Goal: Use online tool/utility: Utilize a website feature to perform a specific function

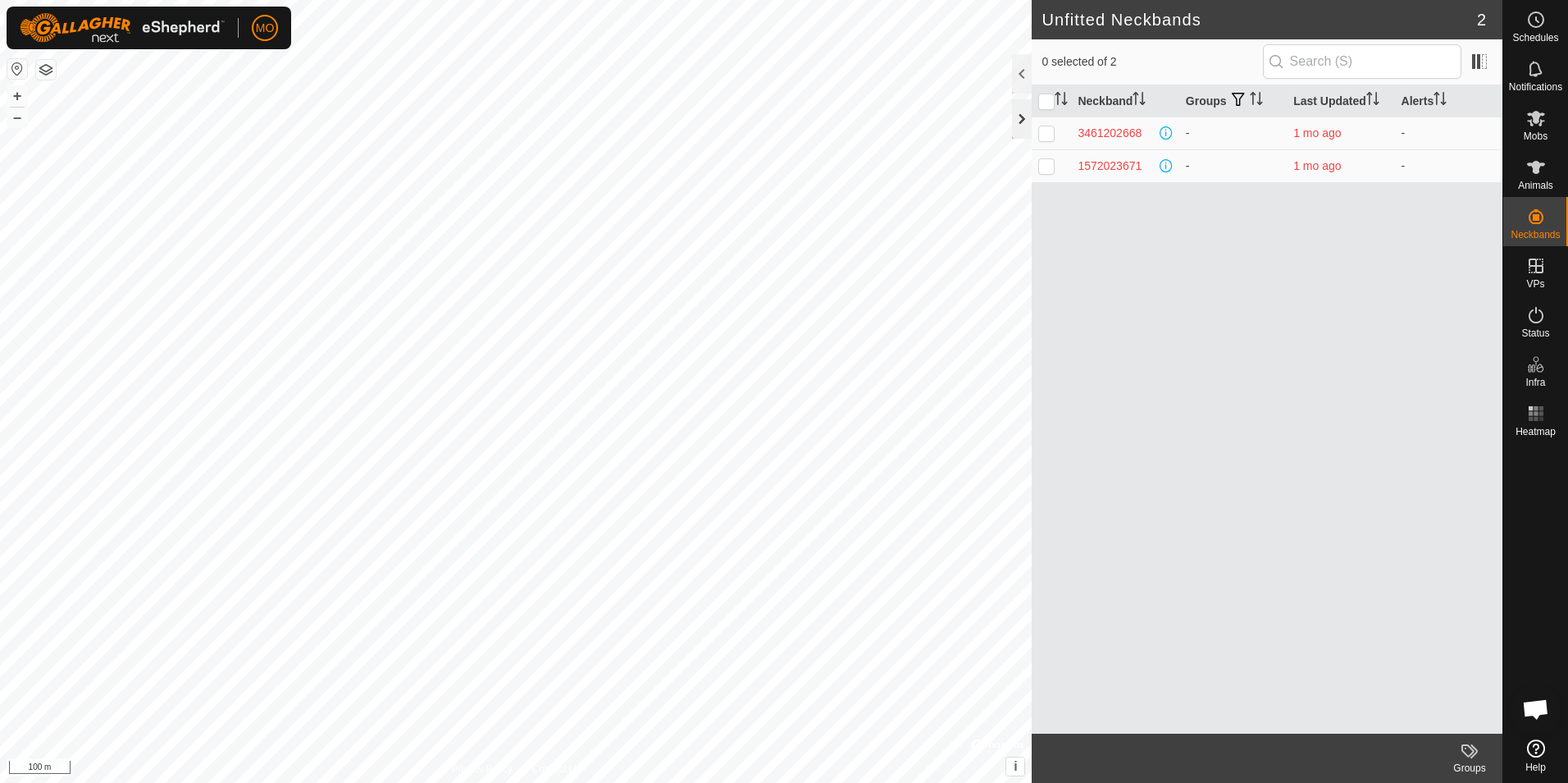
click at [1020, 116] on div at bounding box center [1022, 118] width 20 height 39
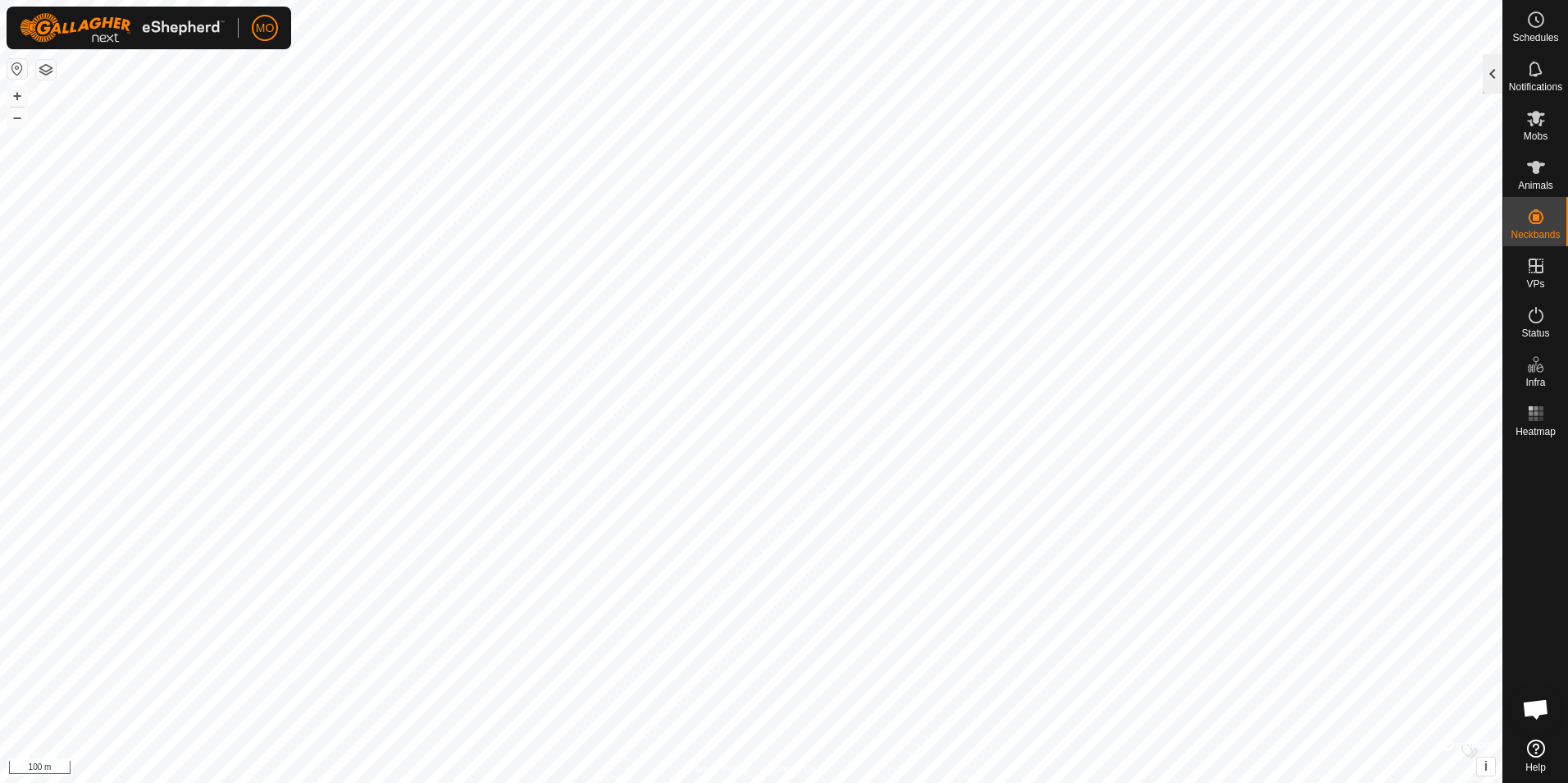
click at [1491, 70] on div at bounding box center [1493, 73] width 20 height 39
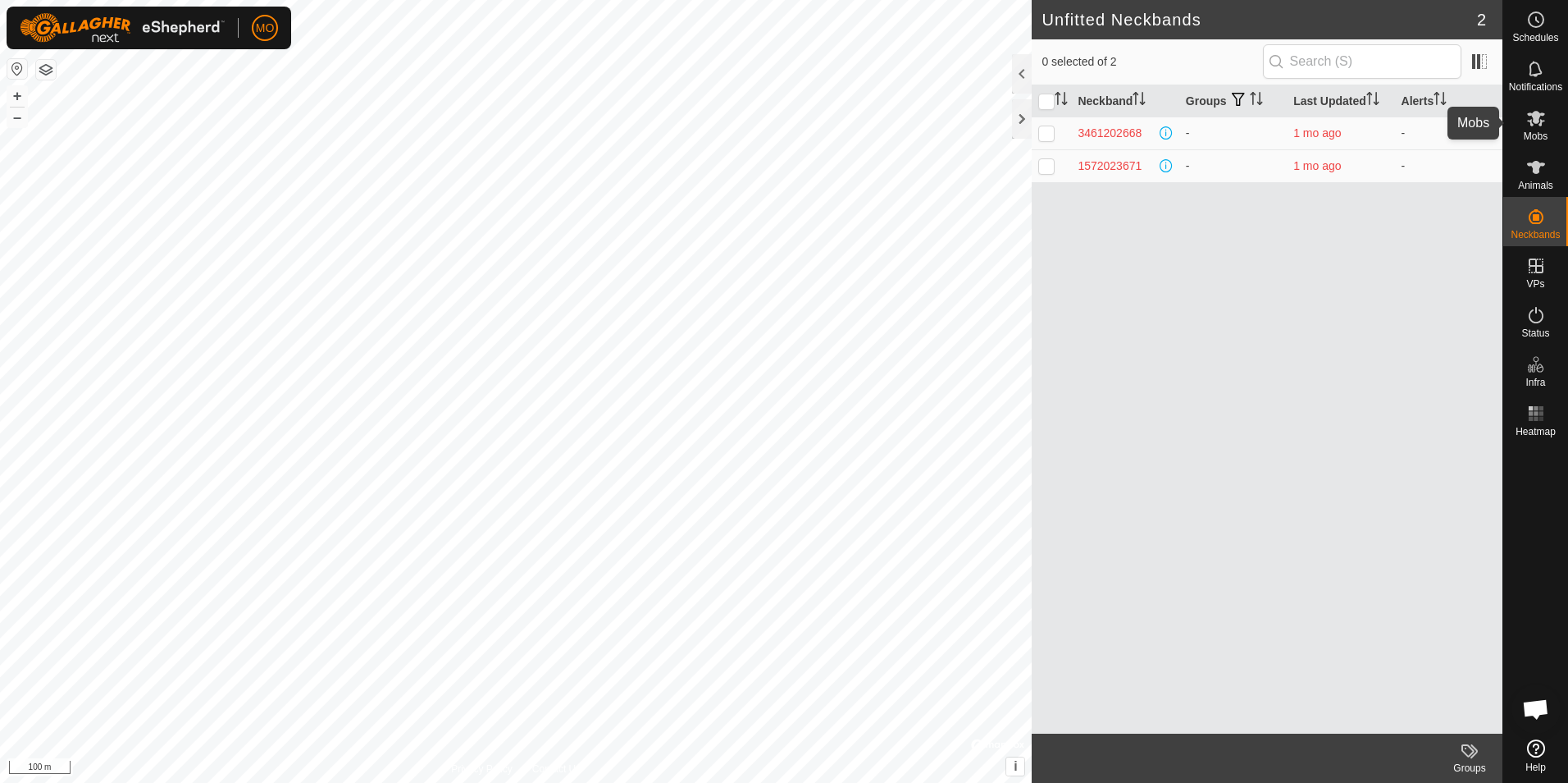
click at [1529, 134] on span "Mobs" at bounding box center [1536, 136] width 24 height 10
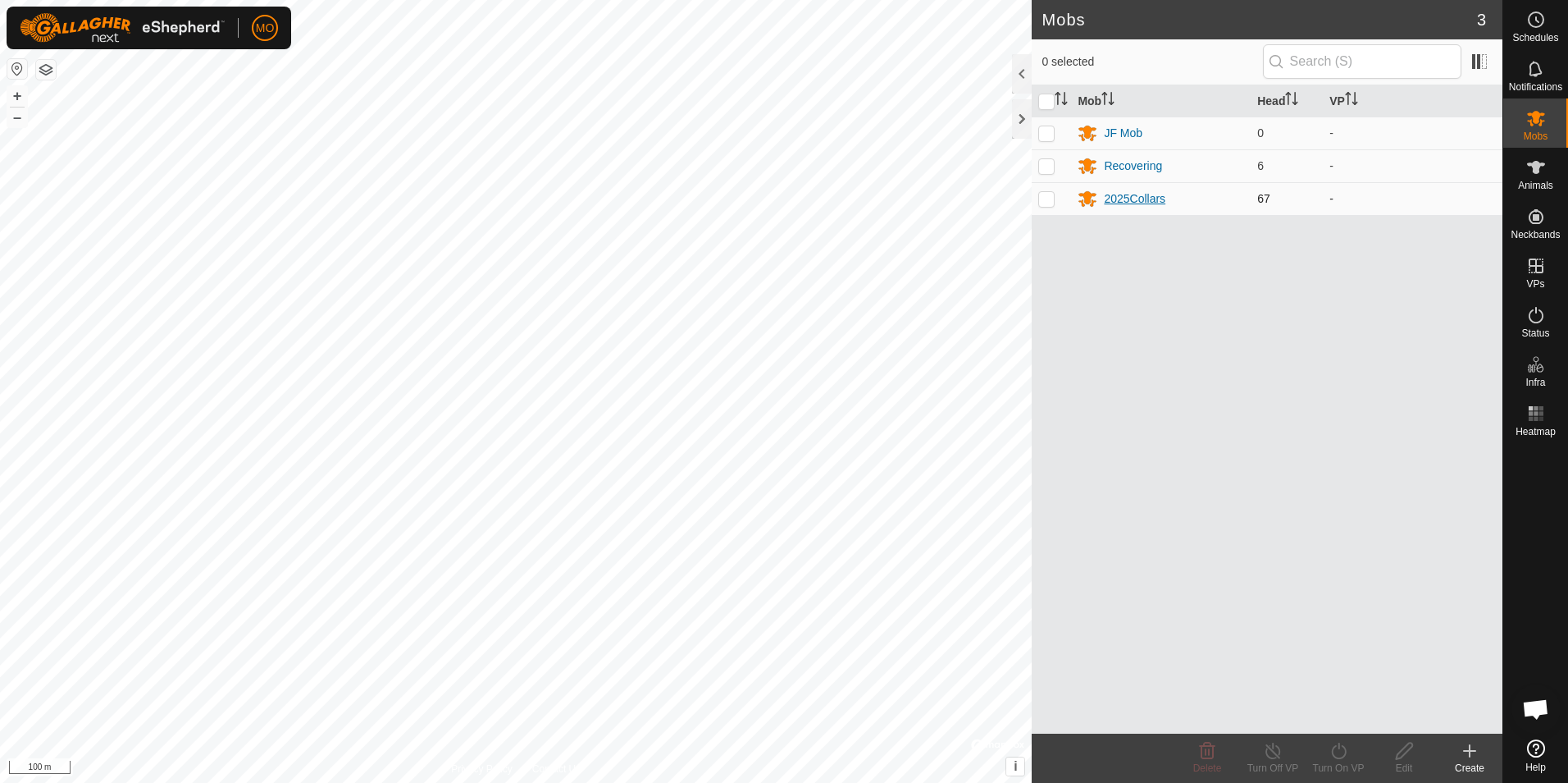
click at [1122, 199] on div "2025Collars" at bounding box center [1135, 198] width 62 height 17
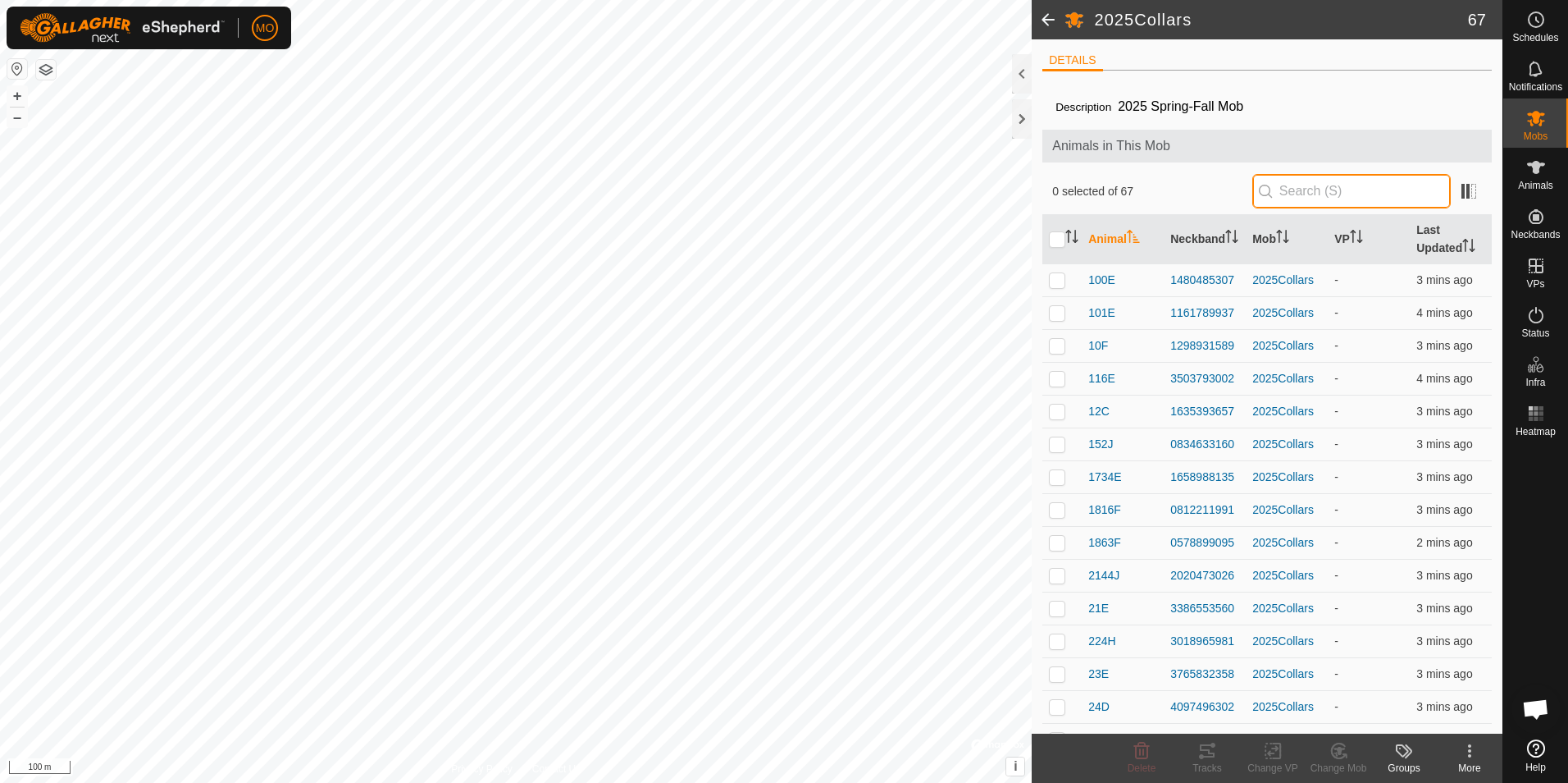
click at [1309, 190] on input "text" at bounding box center [1352, 191] width 199 height 34
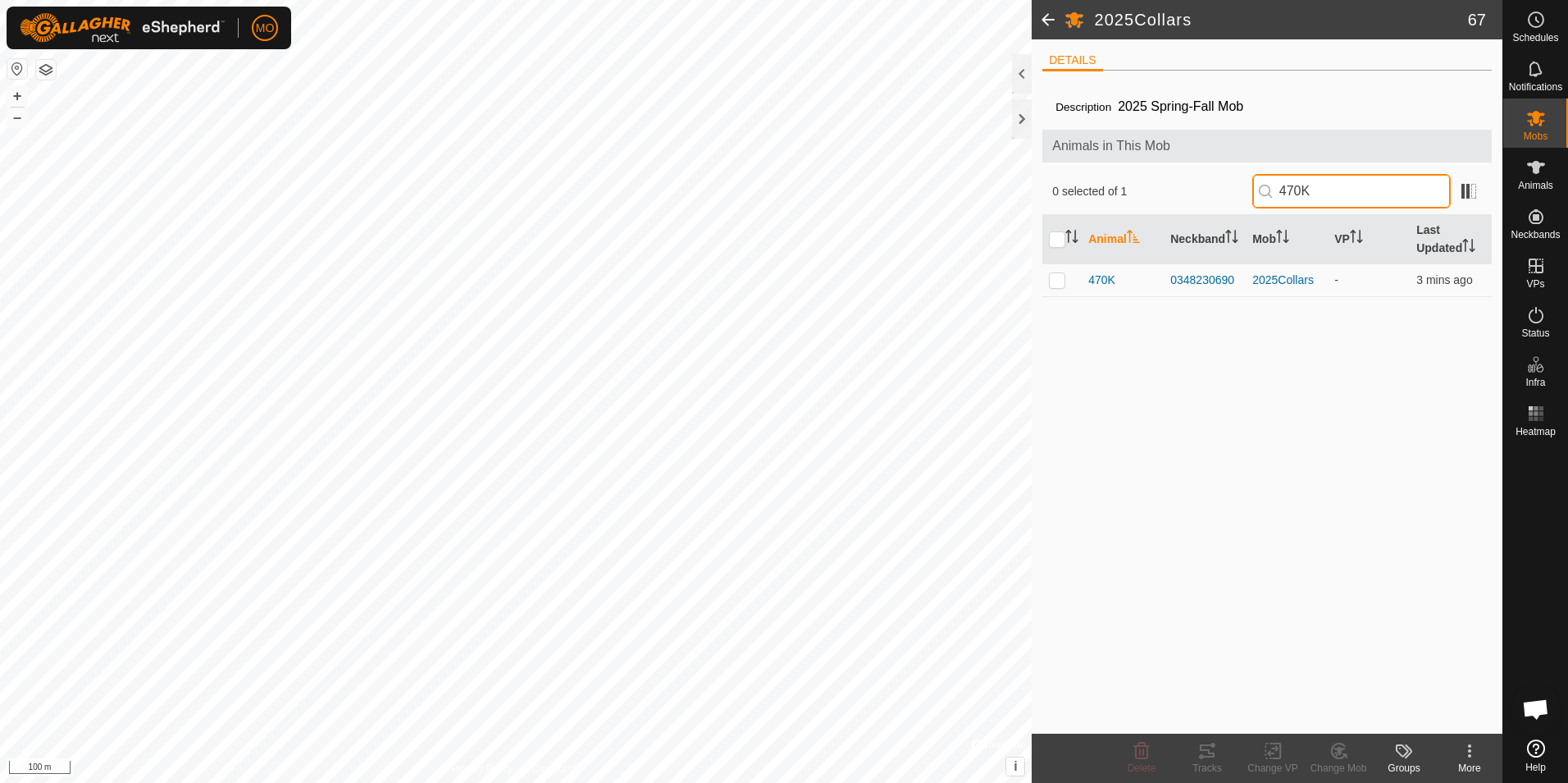
type input "470K"
click at [1057, 285] on p-checkbox at bounding box center [1057, 279] width 16 height 13
checkbox input "true"
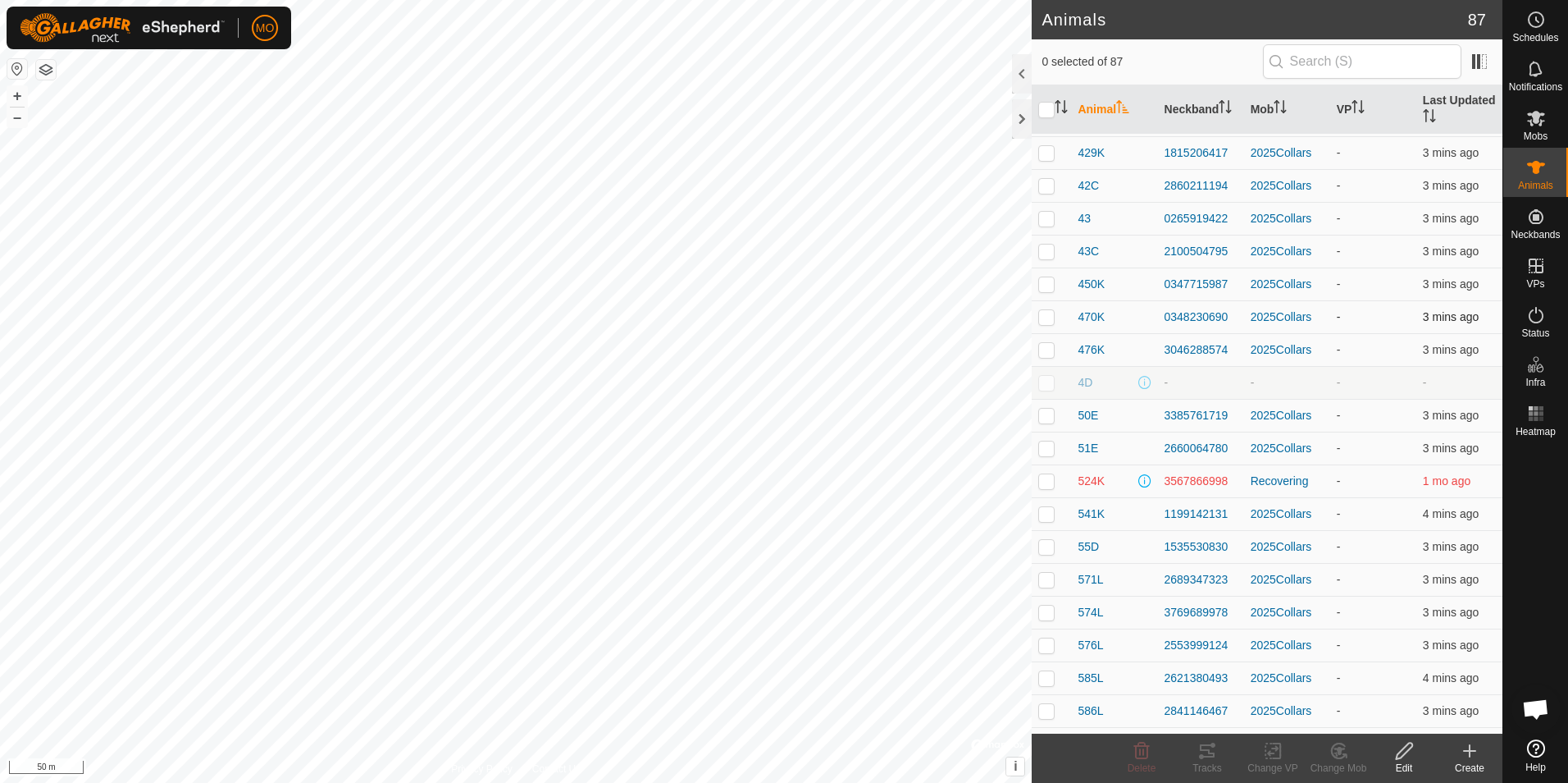
scroll to position [1283, 0]
click at [1345, 63] on input "text" at bounding box center [1362, 61] width 199 height 34
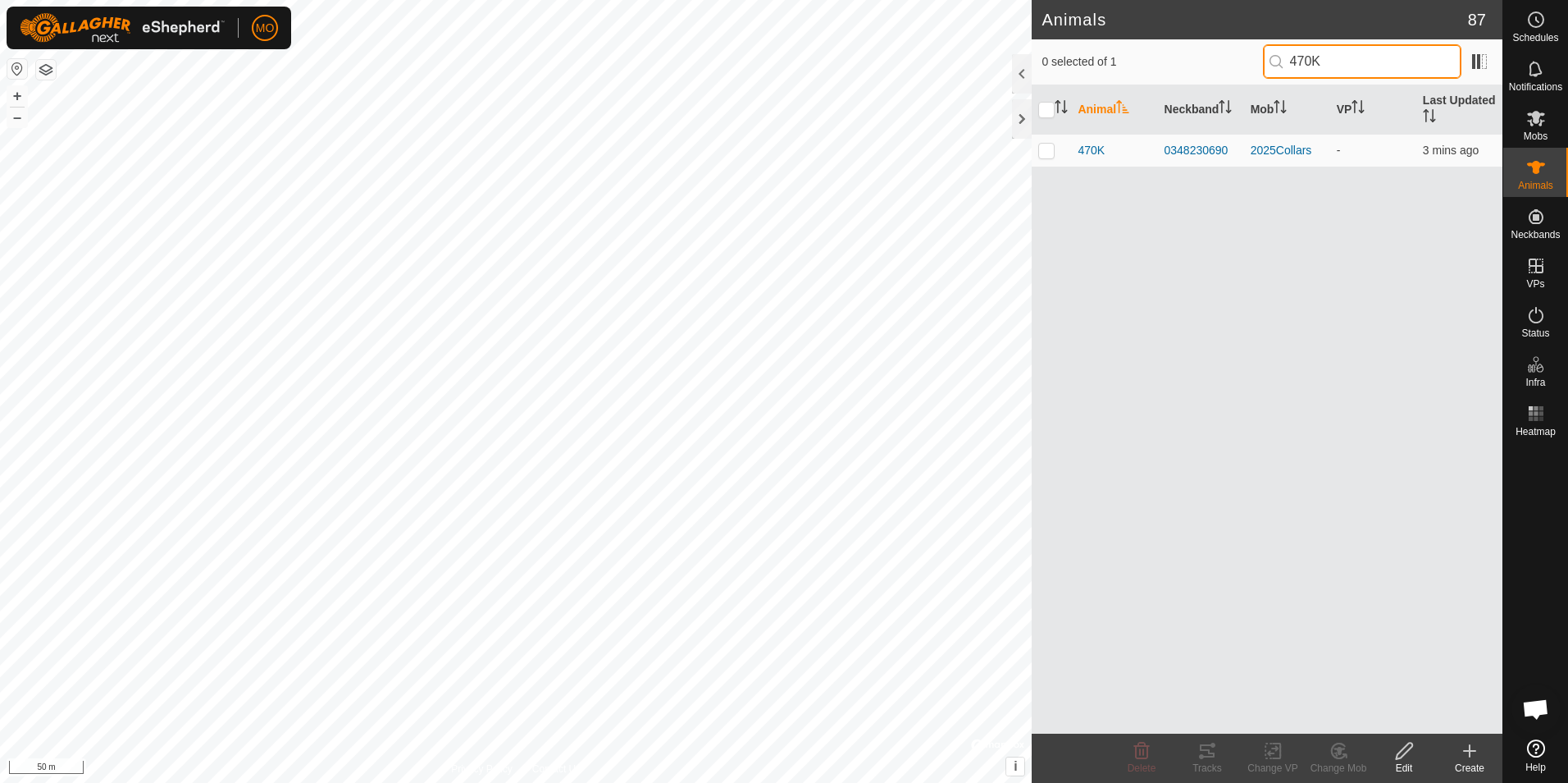
type input "470K"
click at [1041, 153] on p-checkbox at bounding box center [1047, 150] width 16 height 13
checkbox input "true"
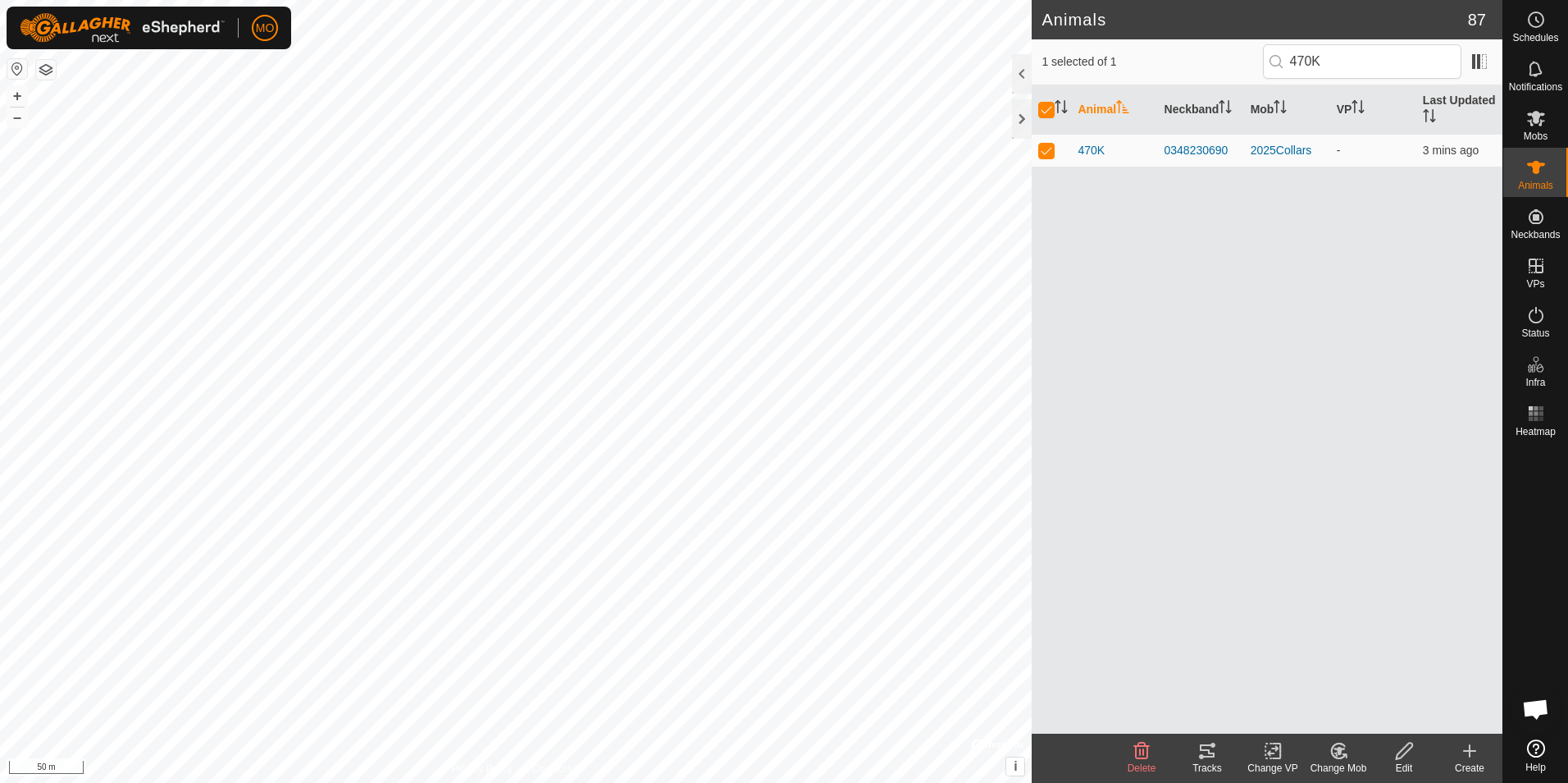
click at [1215, 752] on icon at bounding box center [1208, 751] width 20 height 20
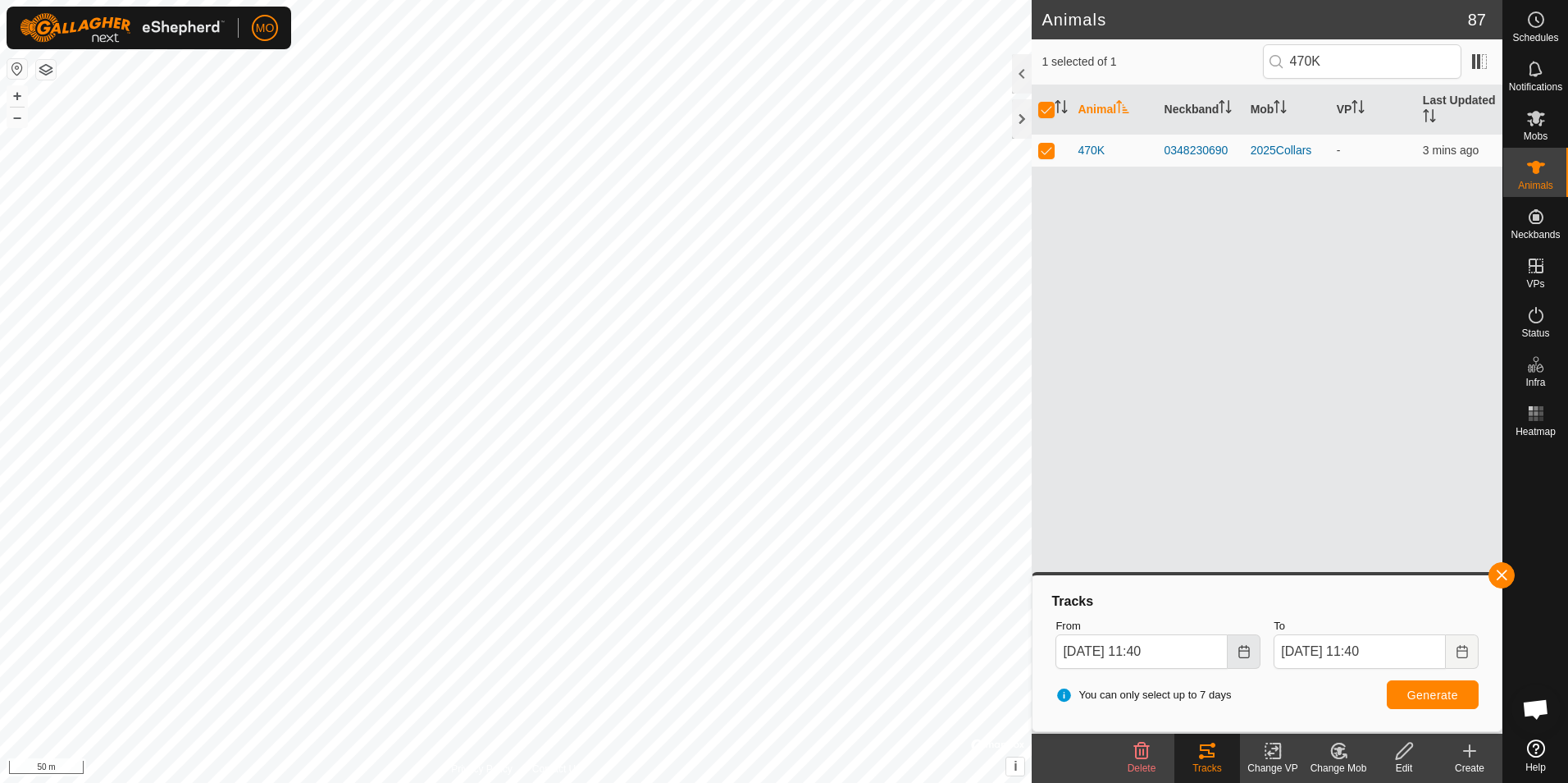
click at [1244, 650] on icon "Choose Date" at bounding box center [1244, 651] width 11 height 13
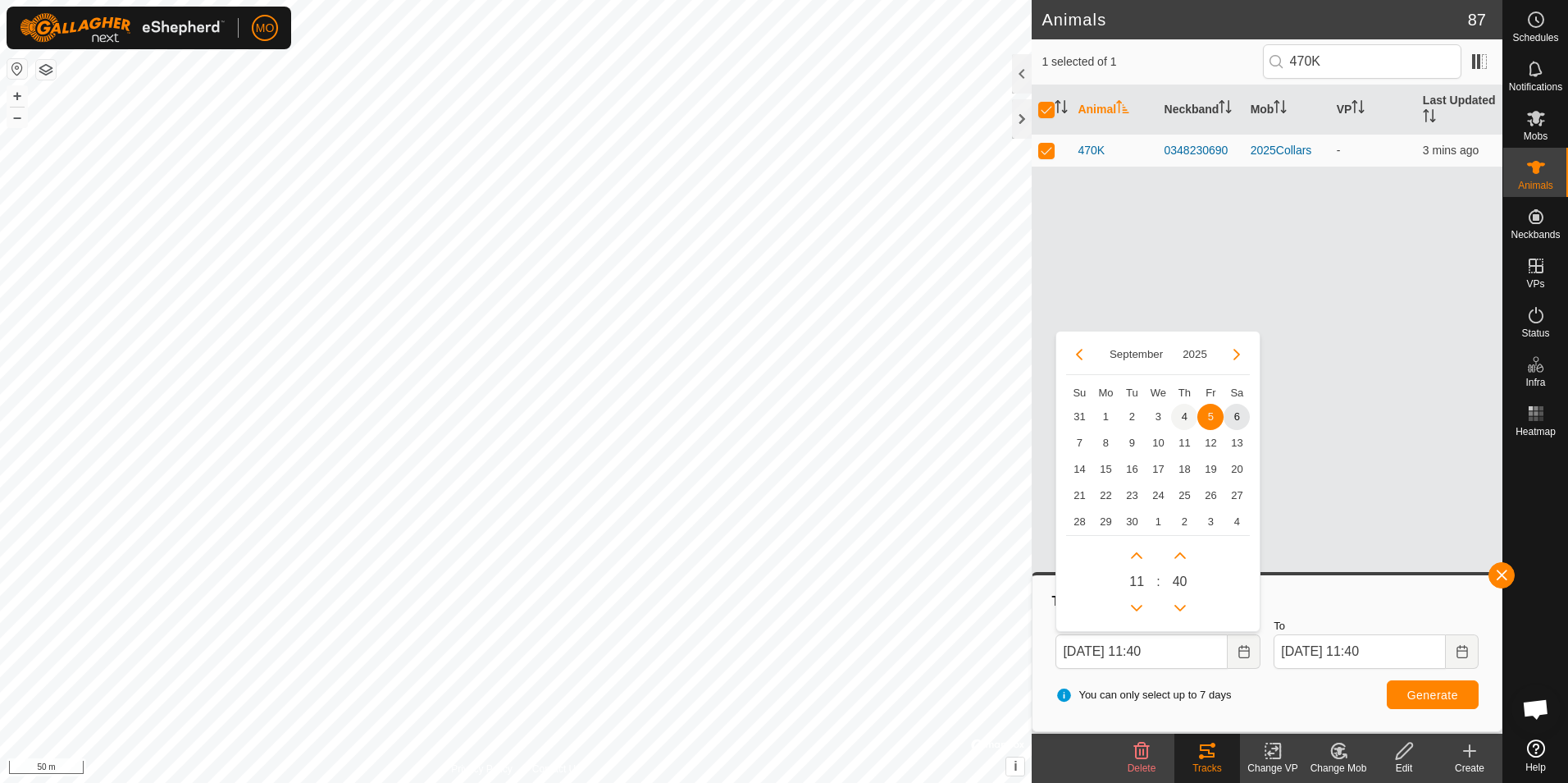
click at [1185, 418] on span "4" at bounding box center [1184, 417] width 26 height 26
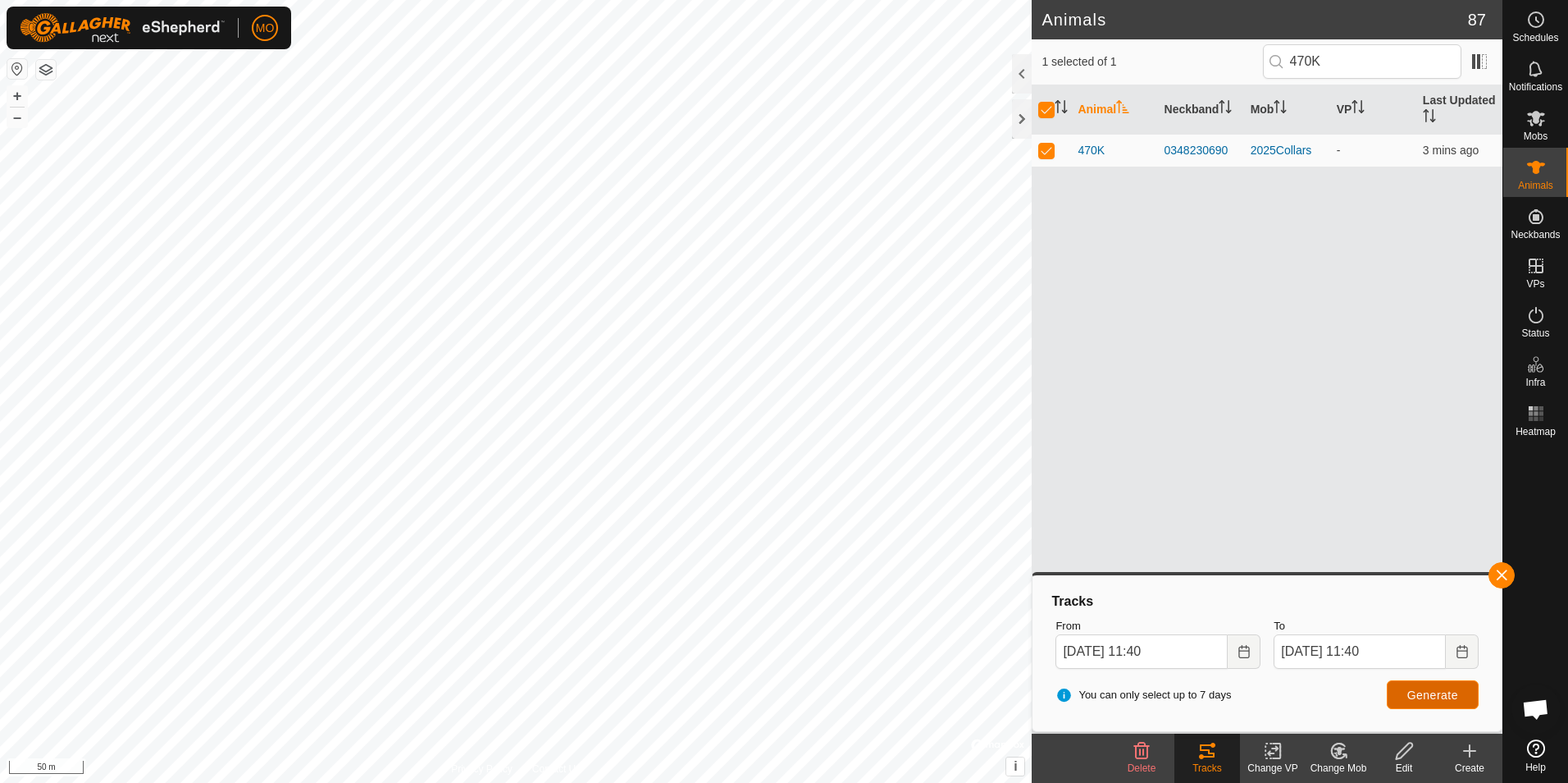
click at [1431, 704] on button "Generate" at bounding box center [1433, 694] width 92 height 29
click at [1244, 650] on icon "Choose Date" at bounding box center [1244, 651] width 11 height 13
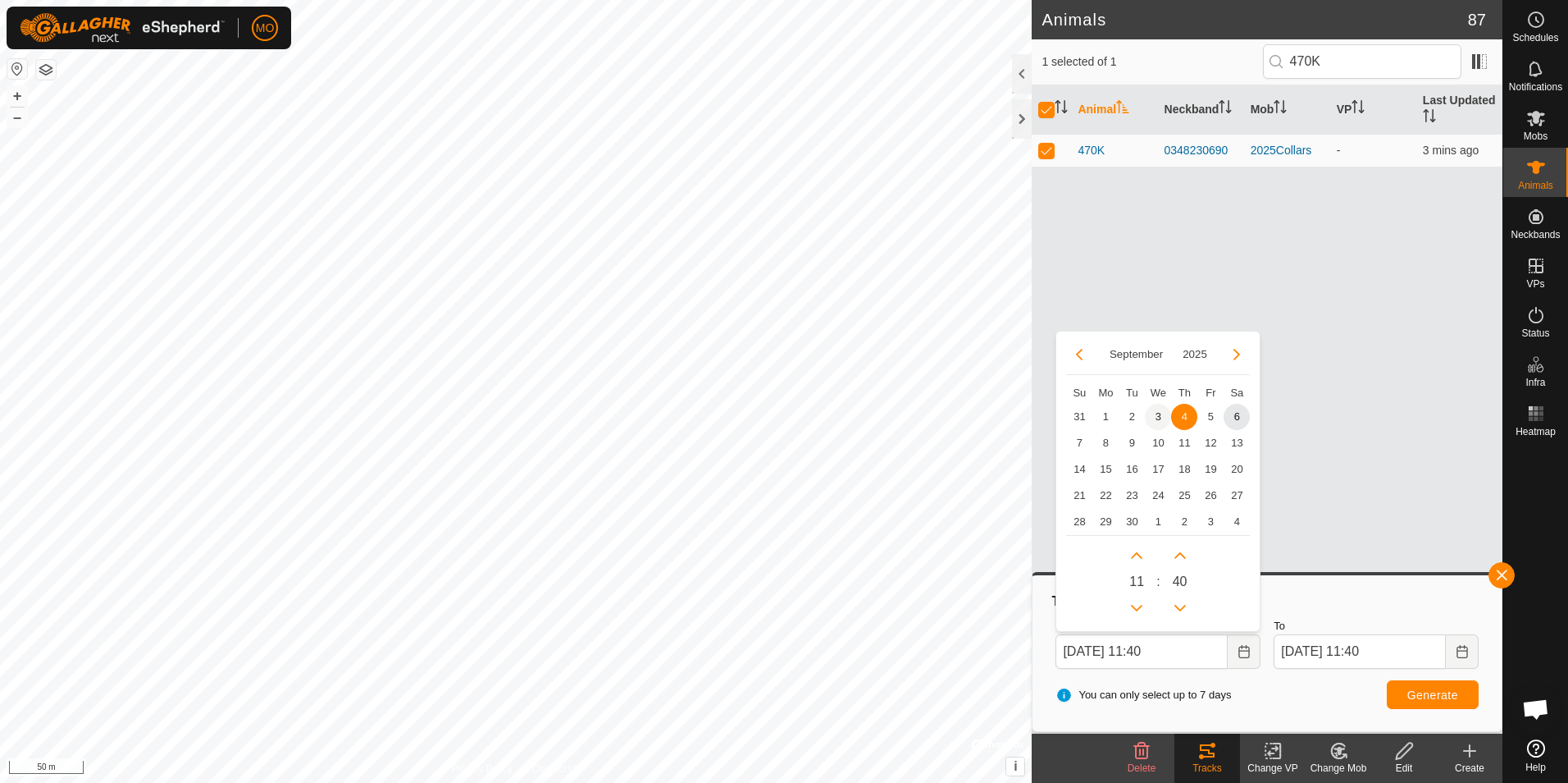
click at [1158, 414] on span "3" at bounding box center [1158, 417] width 26 height 26
type input "[DATE] 11:40"
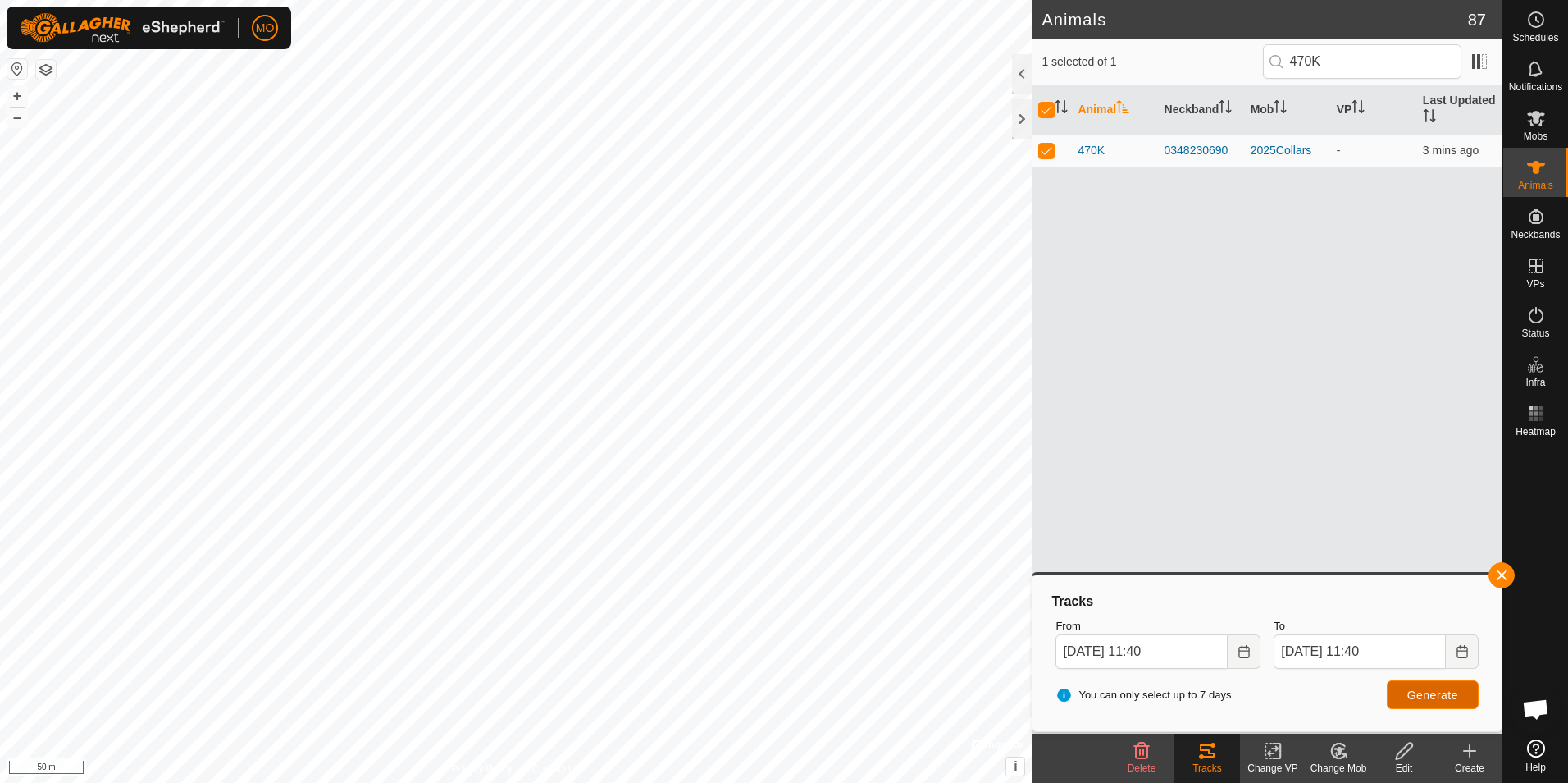
click at [1431, 694] on span "Generate" at bounding box center [1433, 694] width 51 height 13
